Goal: Task Accomplishment & Management: Manage account settings

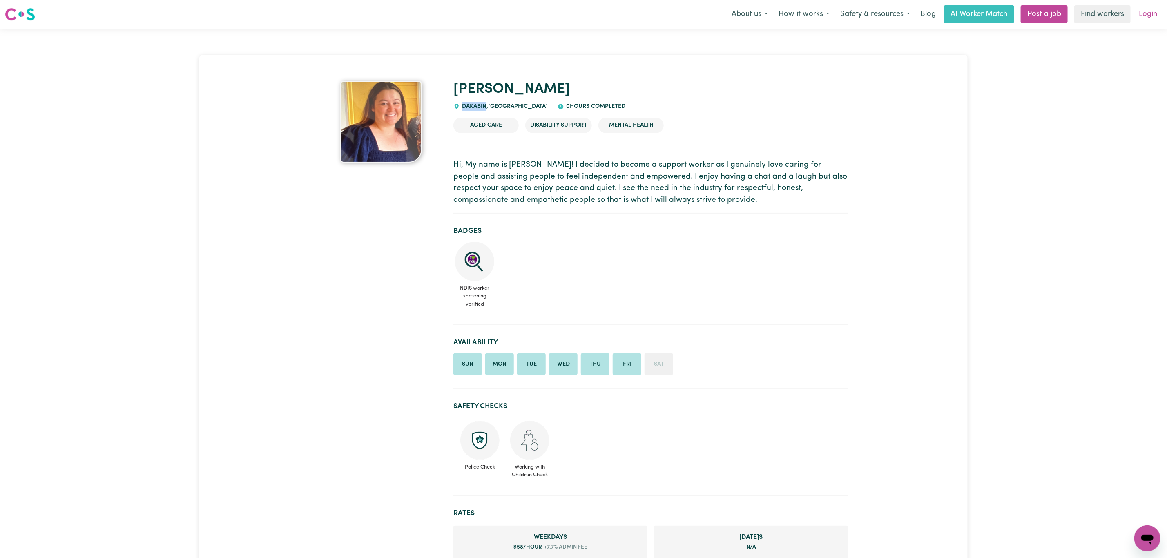
click at [1150, 10] on link "Login" at bounding box center [1148, 14] width 28 height 18
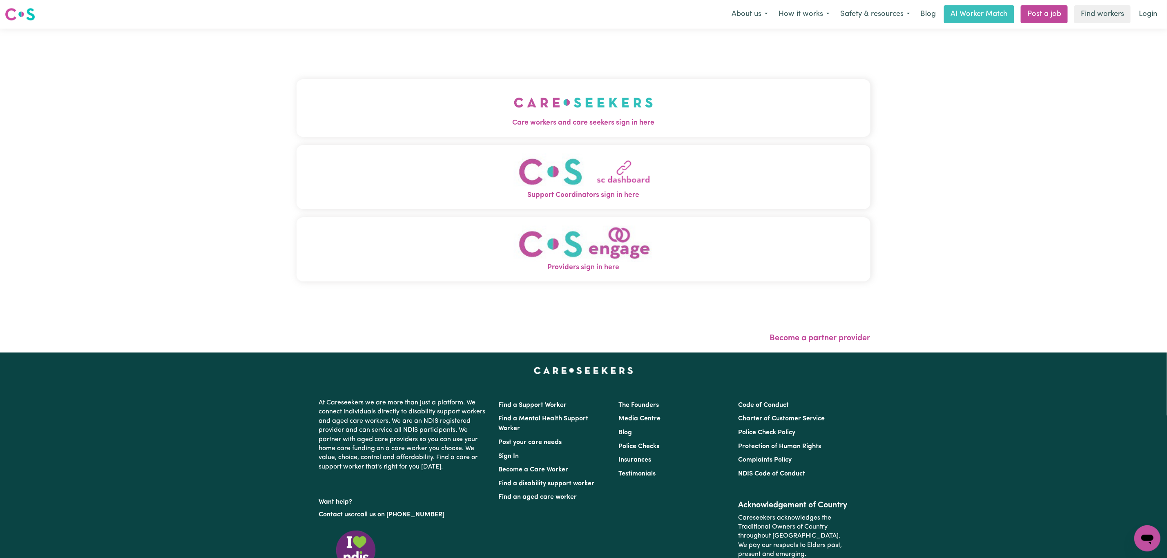
drag, startPoint x: 596, startPoint y: 78, endPoint x: 584, endPoint y: 108, distance: 33.0
click at [596, 78] on div "Care workers and care seekers sign in here Support Coordinators sign in here Pr…" at bounding box center [584, 184] width 574 height 279
click at [584, 108] on img "Care workers and care seekers sign in here" at bounding box center [583, 102] width 139 height 30
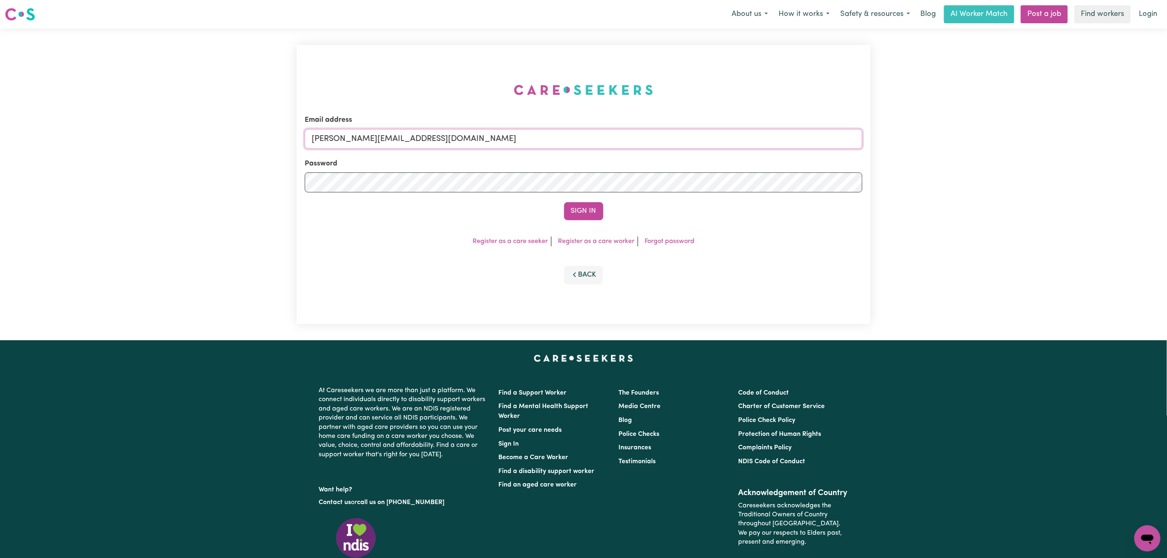
click at [397, 148] on input "[PERSON_NAME][EMAIL_ADDRESS][DOMAIN_NAME]" at bounding box center [584, 139] width 558 height 20
drag, startPoint x: 360, startPoint y: 141, endPoint x: 660, endPoint y: 162, distance: 300.7
click at [659, 162] on form "Email address [EMAIL_ADDRESS][PERSON_NAME][DOMAIN_NAME] Password Sign In" at bounding box center [584, 167] width 558 height 105
type input "superuser~[EMAIL_ADDRESS][DOMAIN_NAME]"
click at [586, 210] on button "Sign In" at bounding box center [583, 211] width 39 height 18
